Goal: Obtain resource: Obtain resource

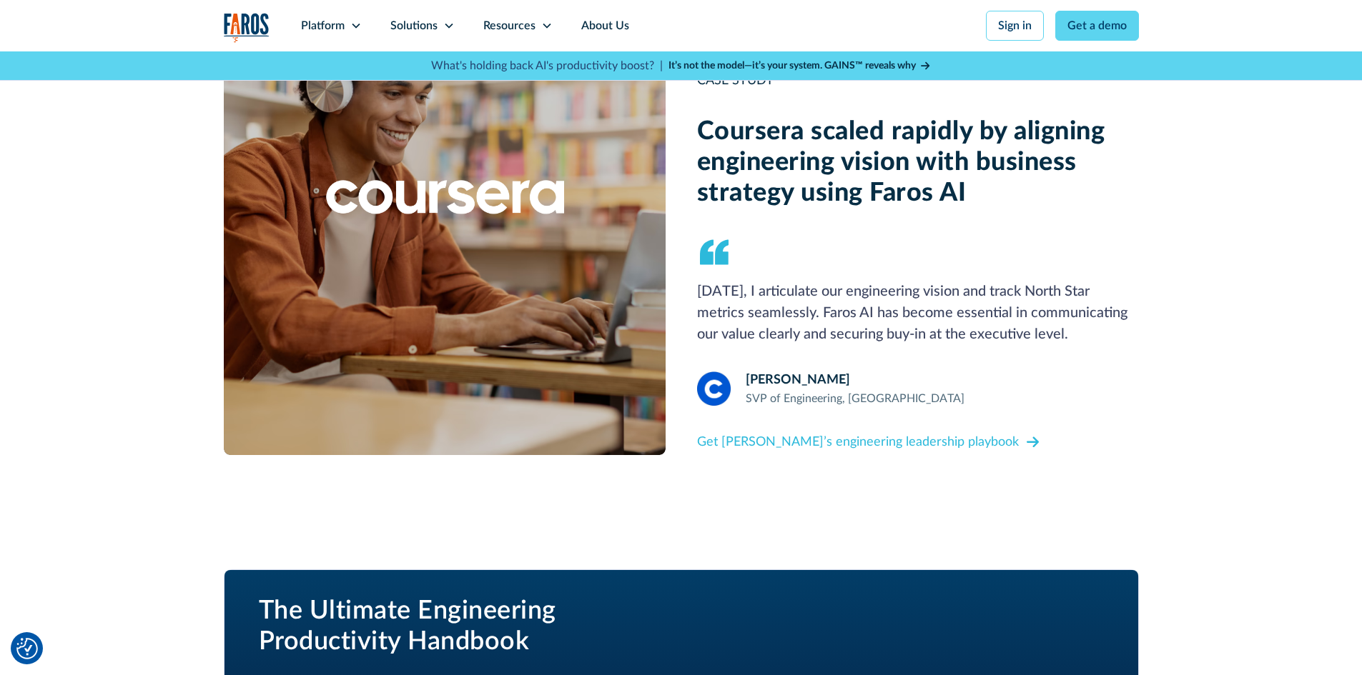
scroll to position [1287, 0]
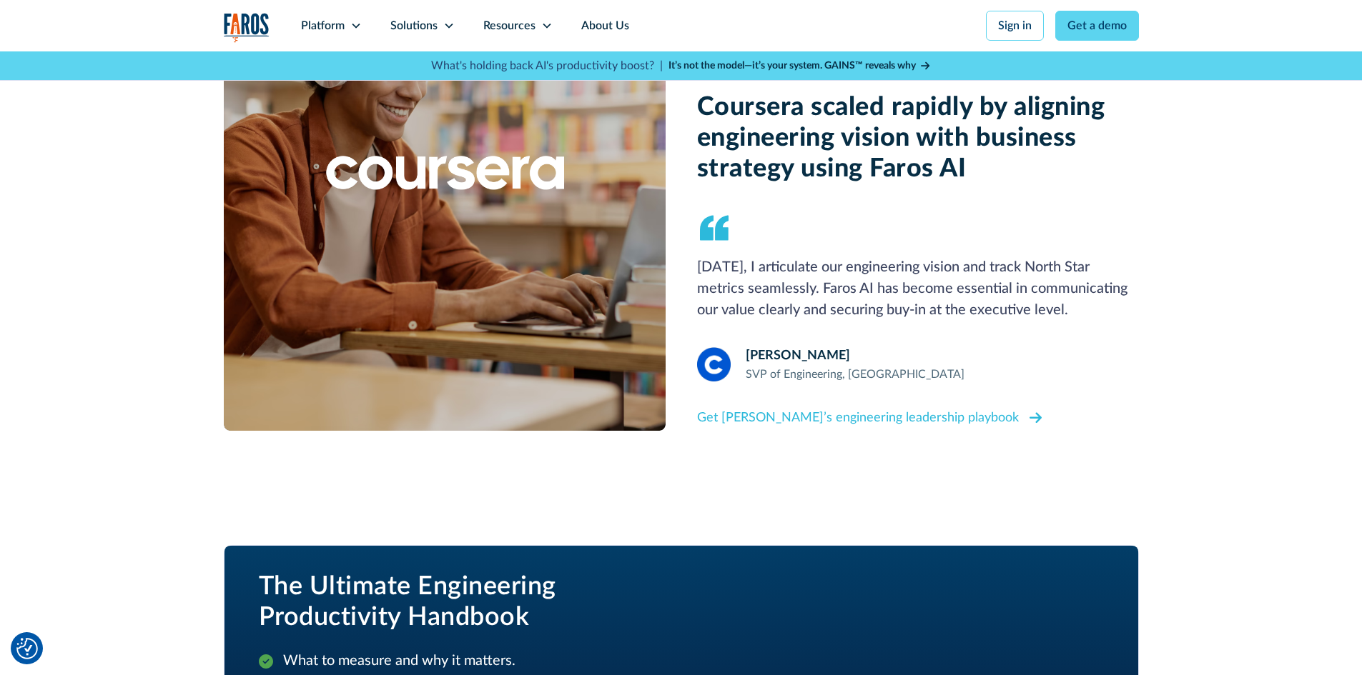
click at [882, 412] on div "Get [PERSON_NAME]’s engineering leadership playbook" at bounding box center [858, 418] width 322 height 19
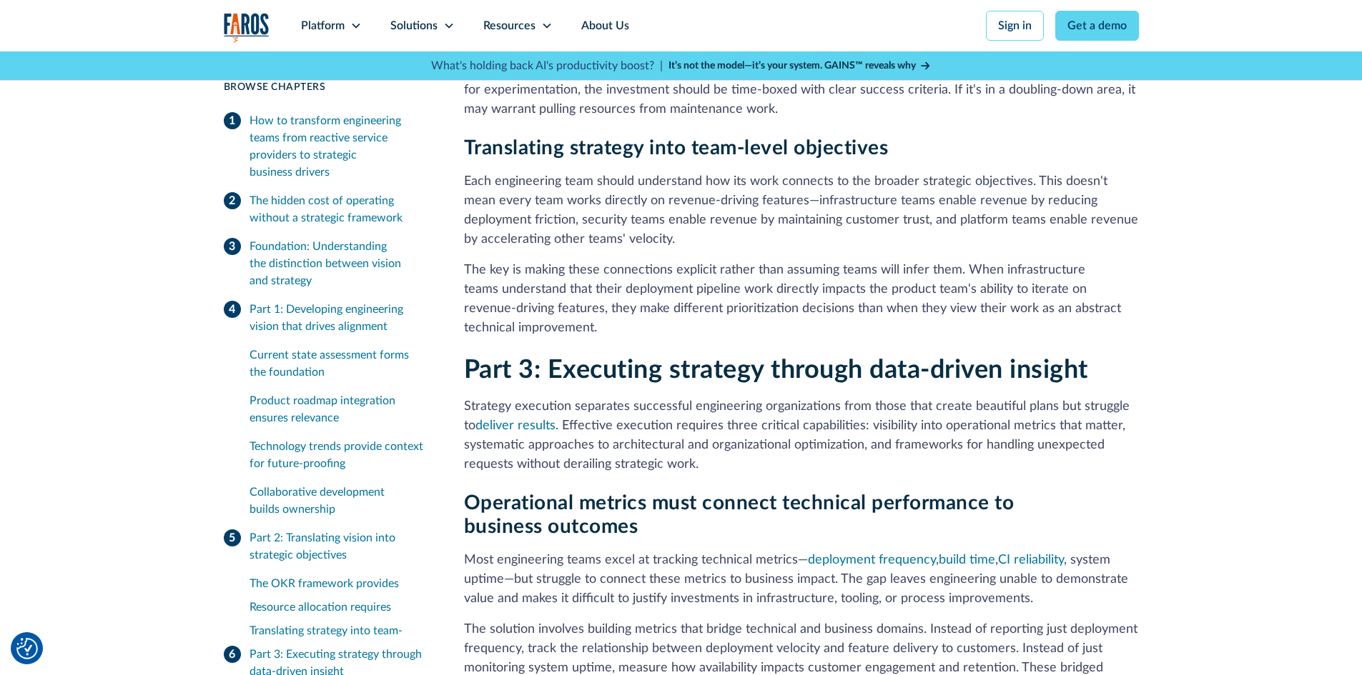
scroll to position [4217, 0]
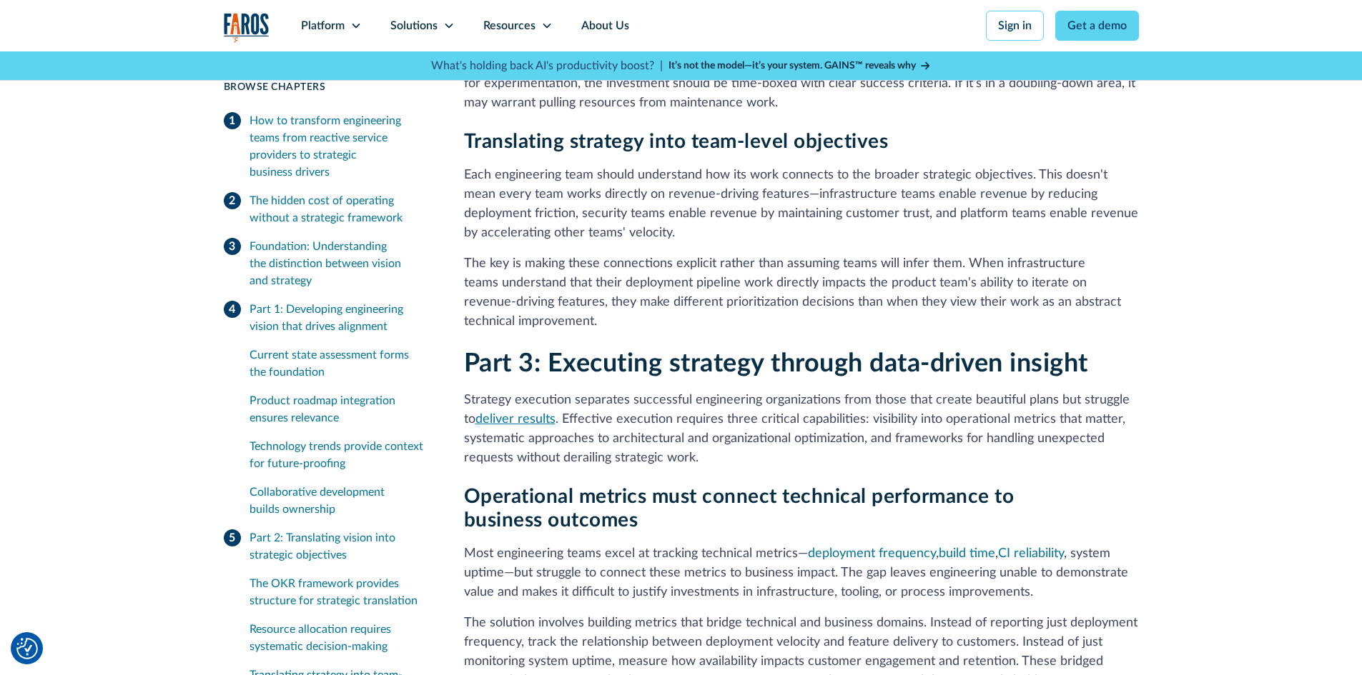
click at [521, 413] on link "deliver results" at bounding box center [515, 419] width 80 height 13
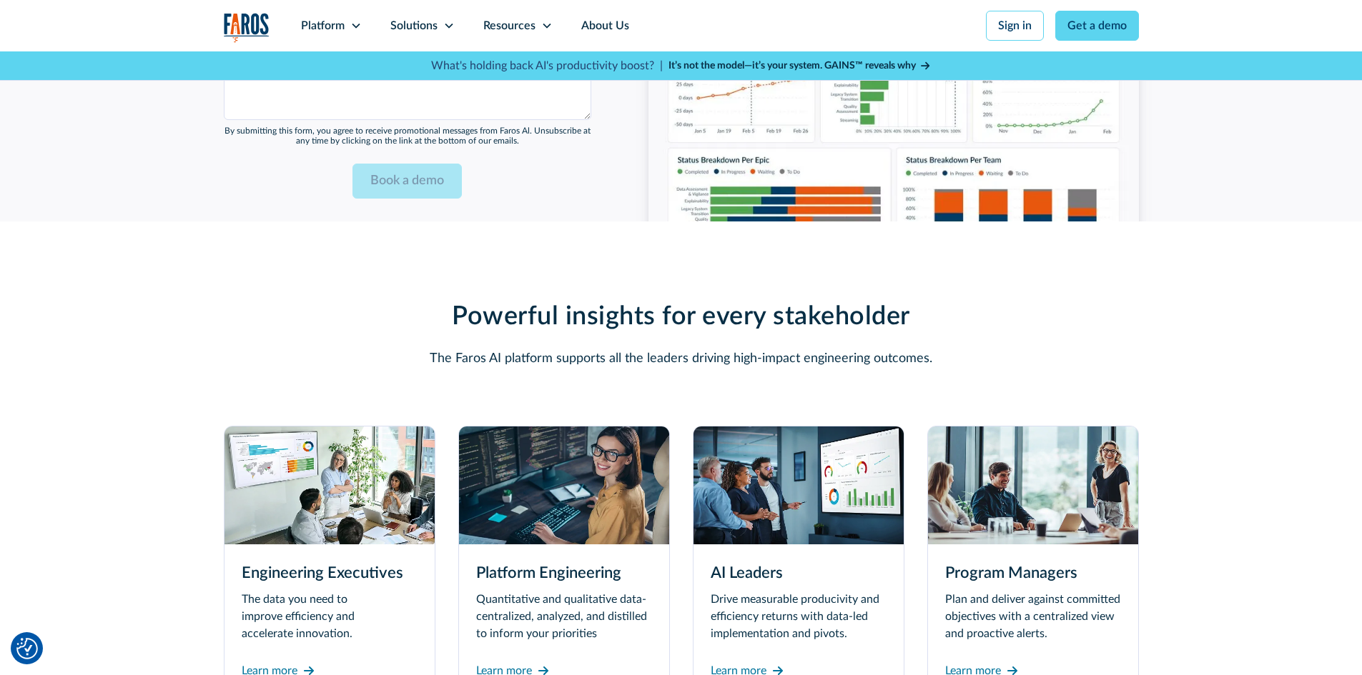
scroll to position [3574, 0]
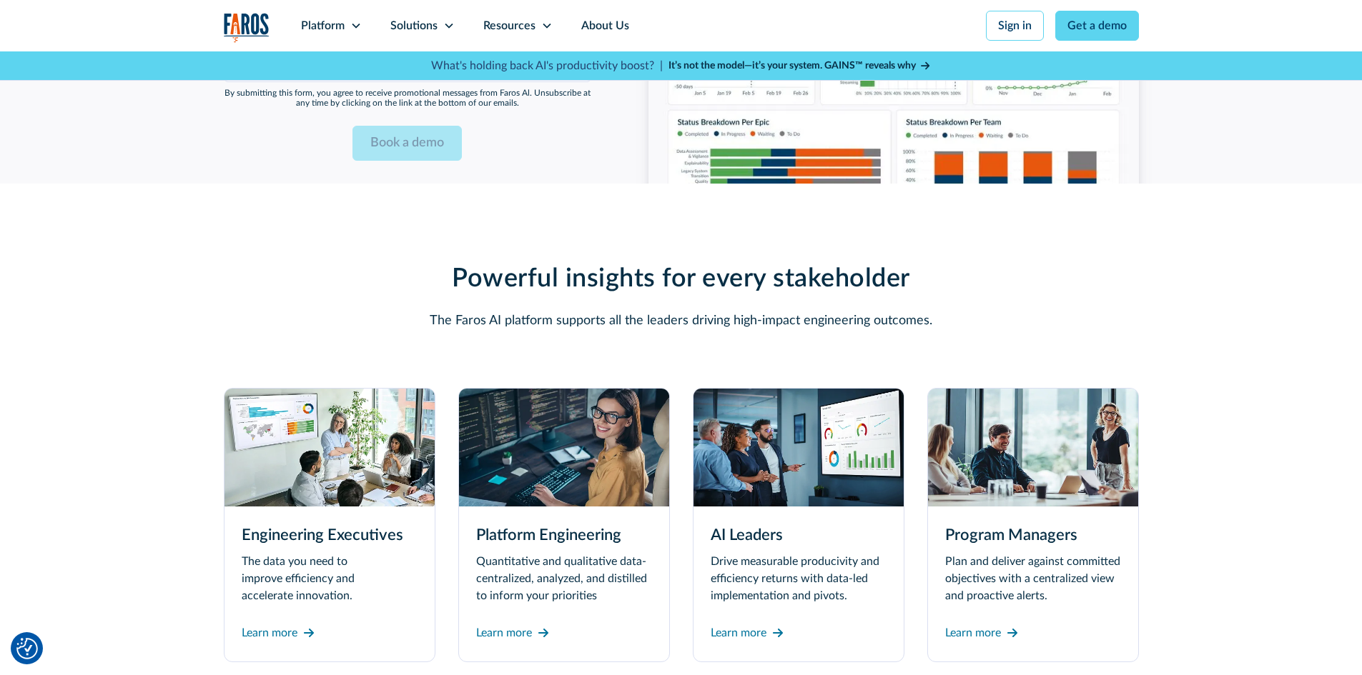
click at [312, 394] on img at bounding box center [329, 448] width 210 height 118
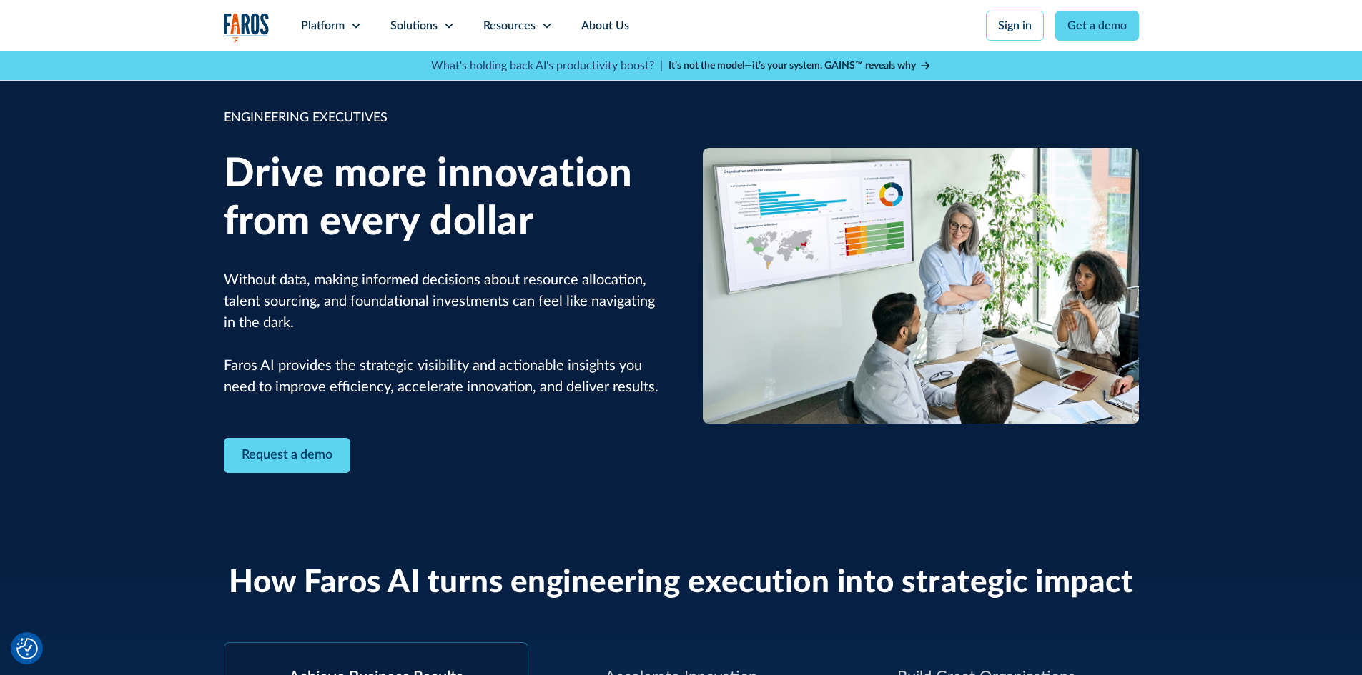
click at [928, 64] on icon at bounding box center [925, 66] width 9 height 10
